Goal: Entertainment & Leisure: Consume media (video, audio)

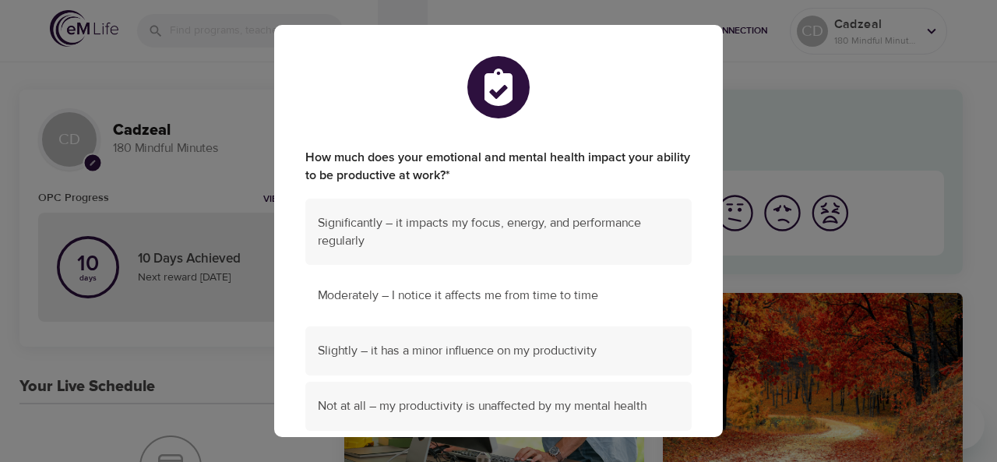
scroll to position [77, 0]
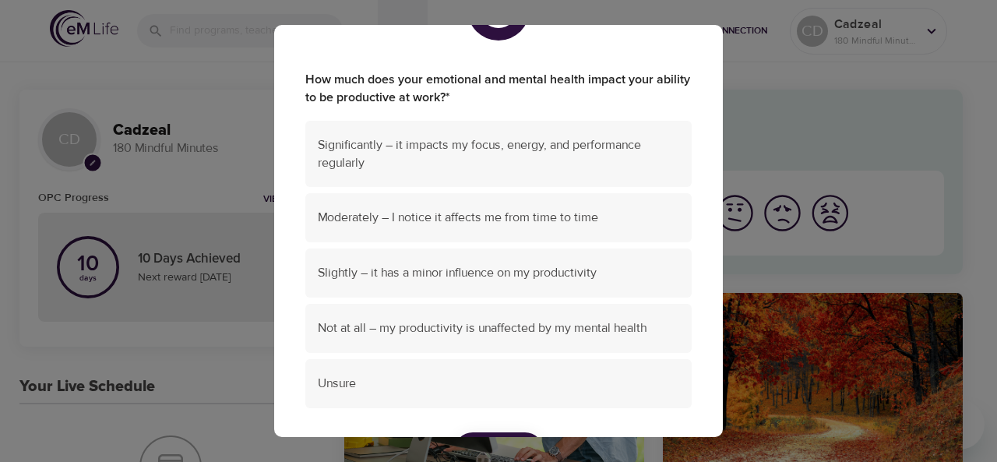
click at [498, 245] on ul "Significantly – it impacts my focus, energy, and performance regularly Moderate…" at bounding box center [498, 268] width 387 height 306
click at [485, 263] on span "Slightly – it has a minor influence on my productivity" at bounding box center [499, 272] width 362 height 18
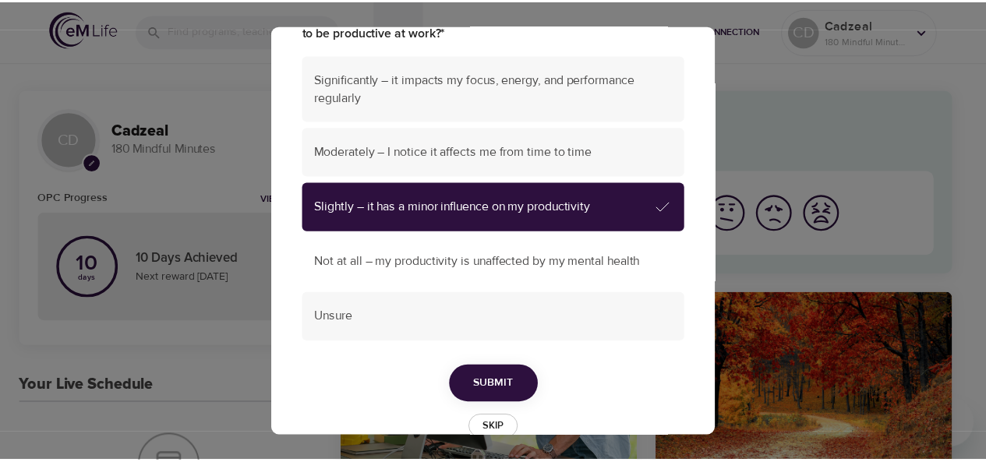
scroll to position [178, 0]
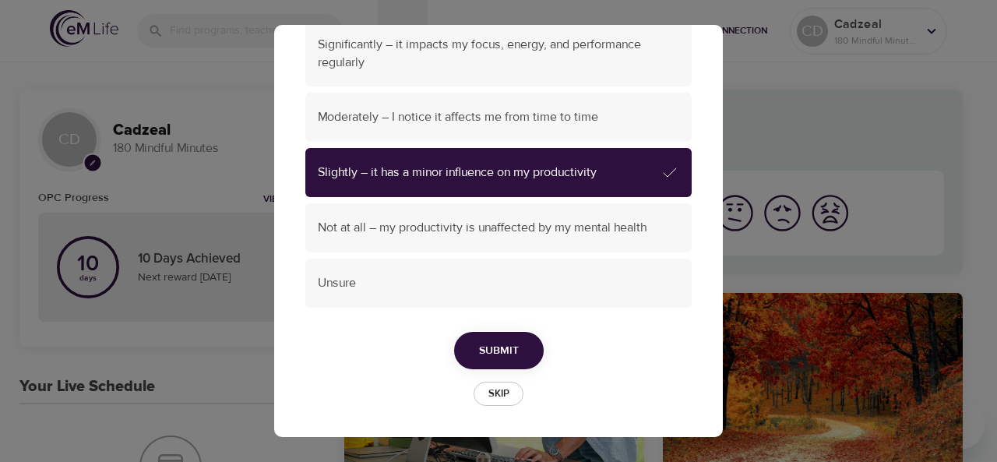
click at [519, 355] on button "Submit" at bounding box center [499, 351] width 90 height 38
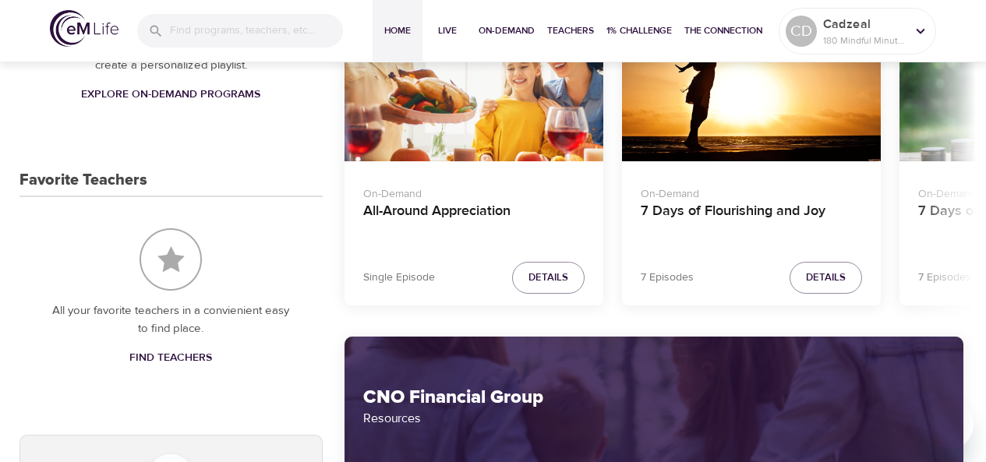
scroll to position [751, 0]
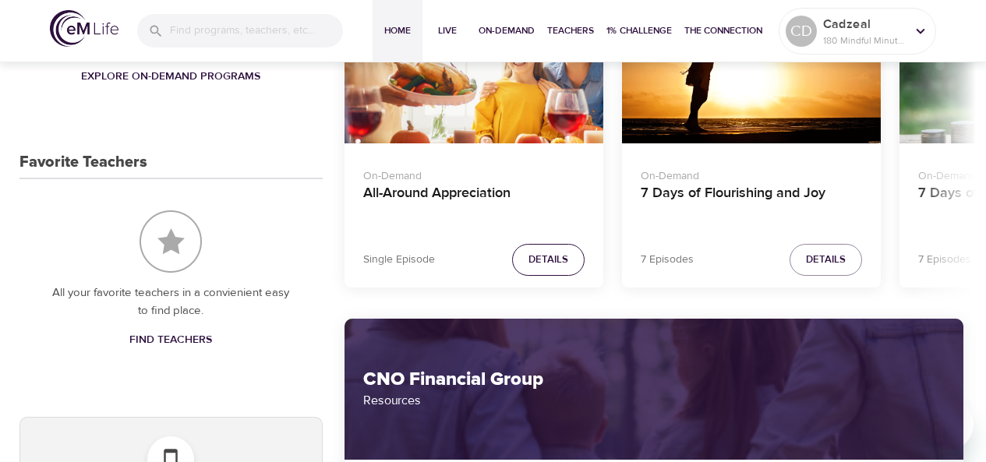
click at [559, 259] on span "Details" at bounding box center [548, 260] width 40 height 18
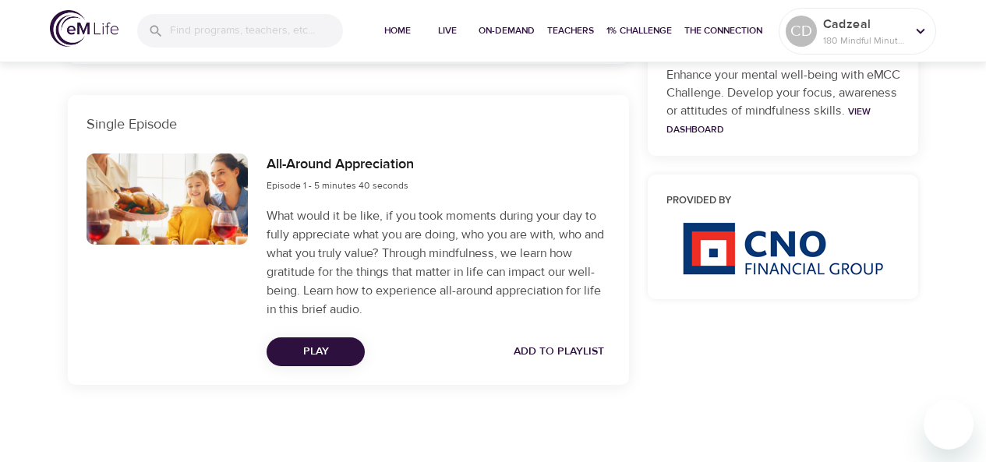
scroll to position [598, 0]
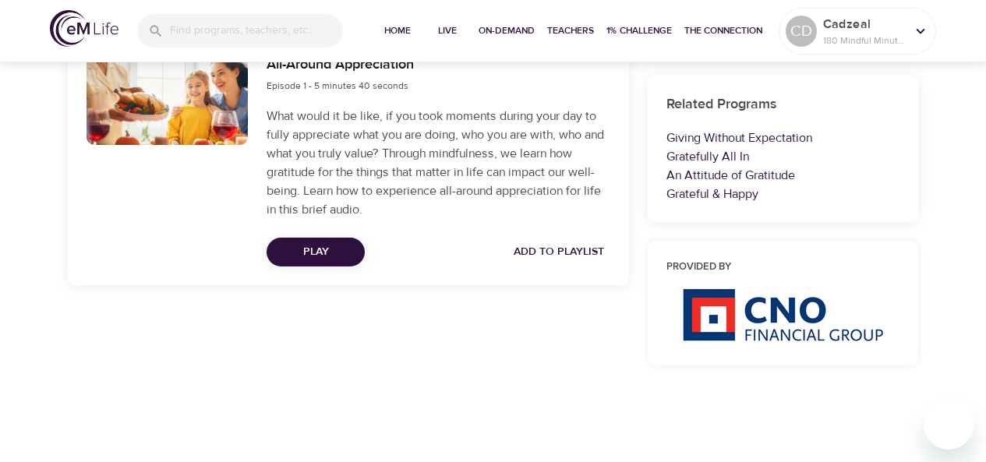
click at [341, 245] on span "Play" at bounding box center [315, 251] width 73 height 19
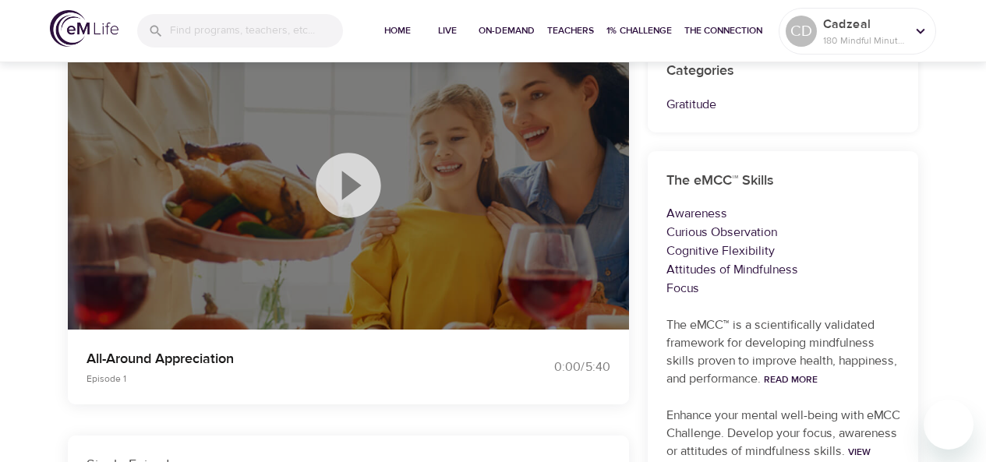
scroll to position [188, 0]
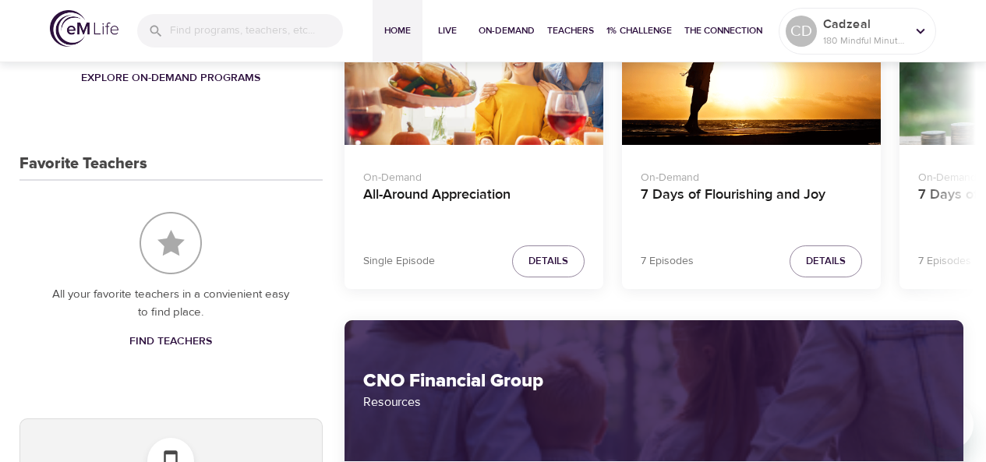
scroll to position [751, 0]
